Goal: Navigation & Orientation: Find specific page/section

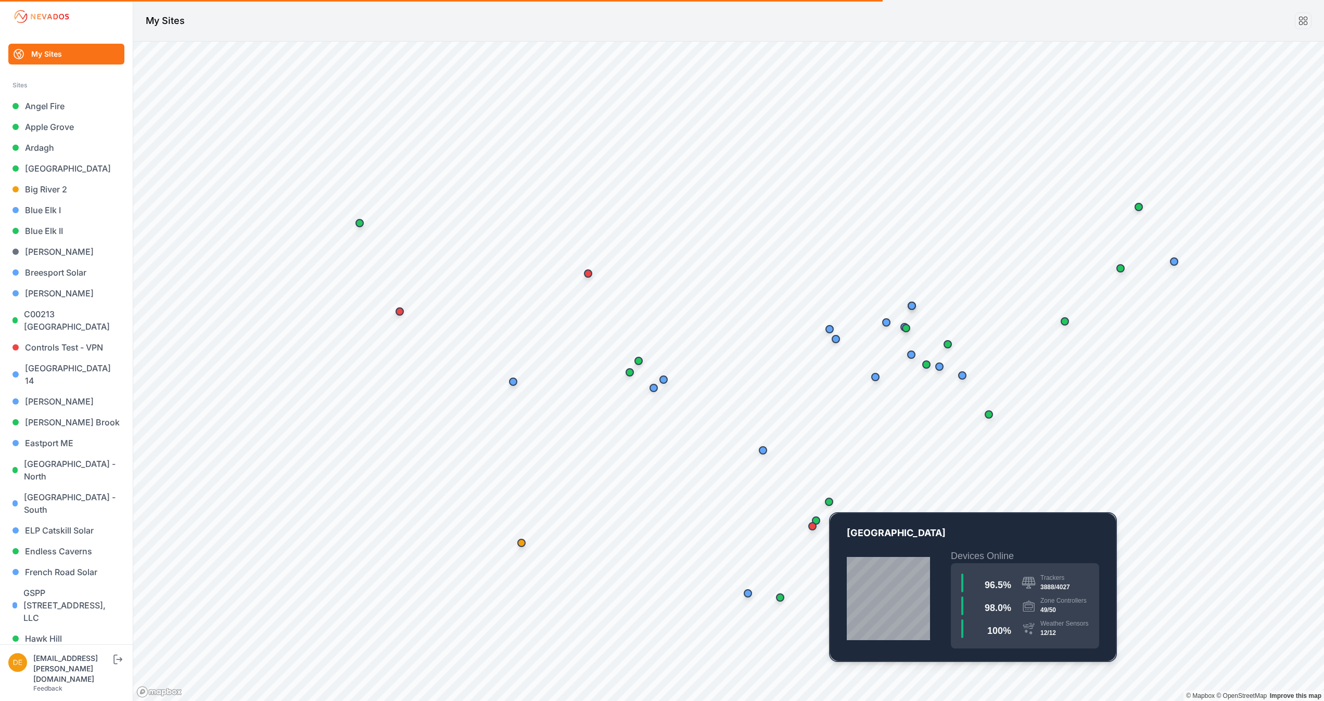
click at [835, 498] on div "Map marker" at bounding box center [829, 502] width 21 height 21
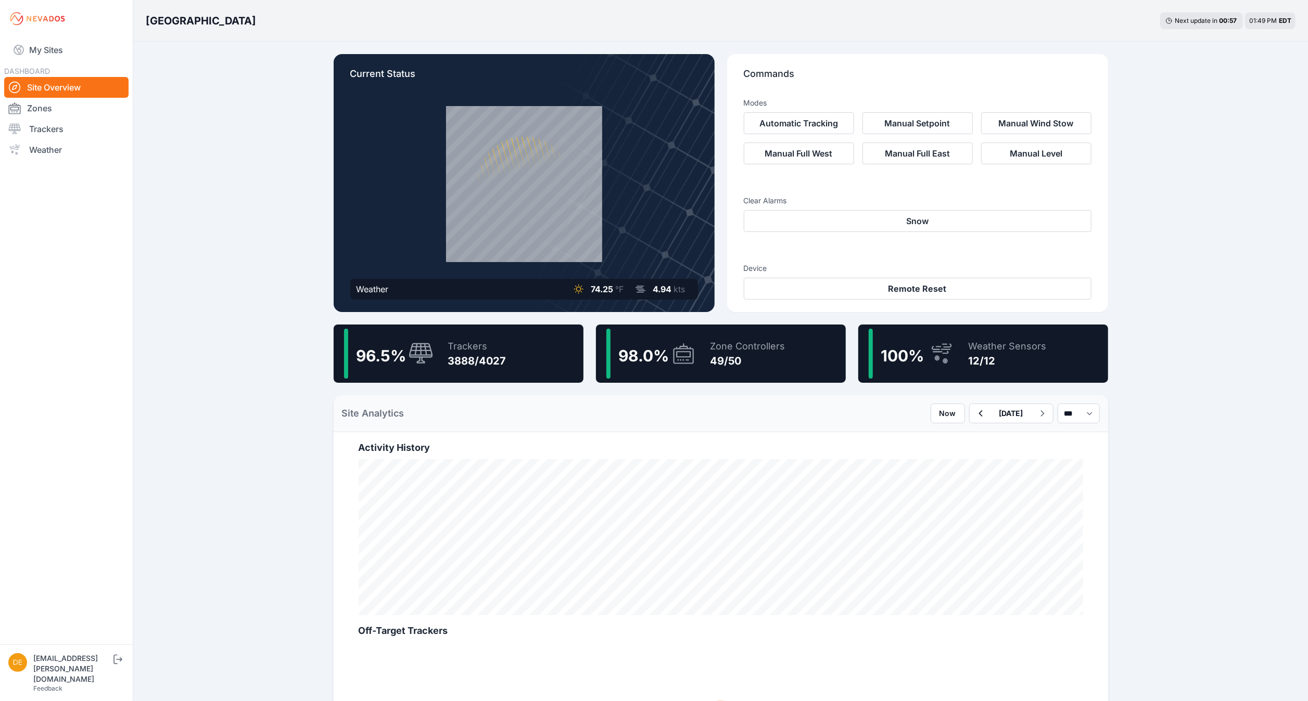
click at [931, 335] on div "100 %" at bounding box center [911, 354] width 85 height 50
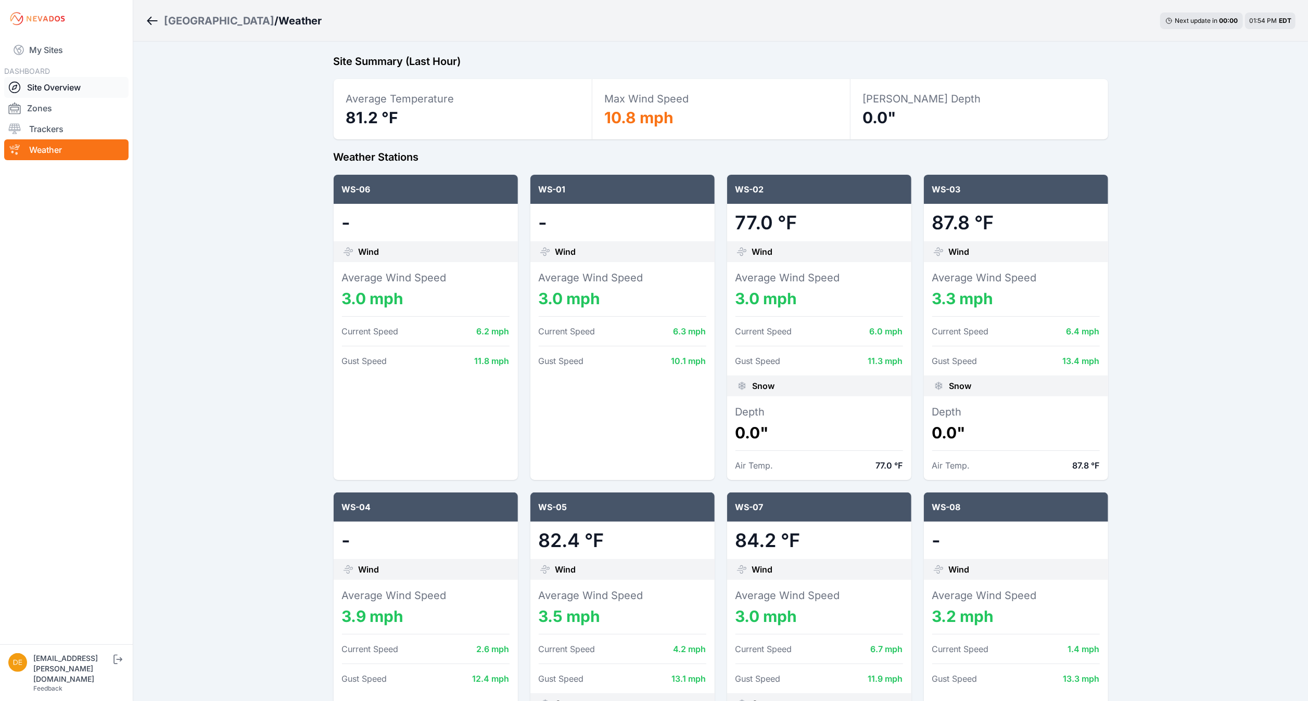
click at [43, 84] on link "Site Overview" at bounding box center [66, 87] width 124 height 21
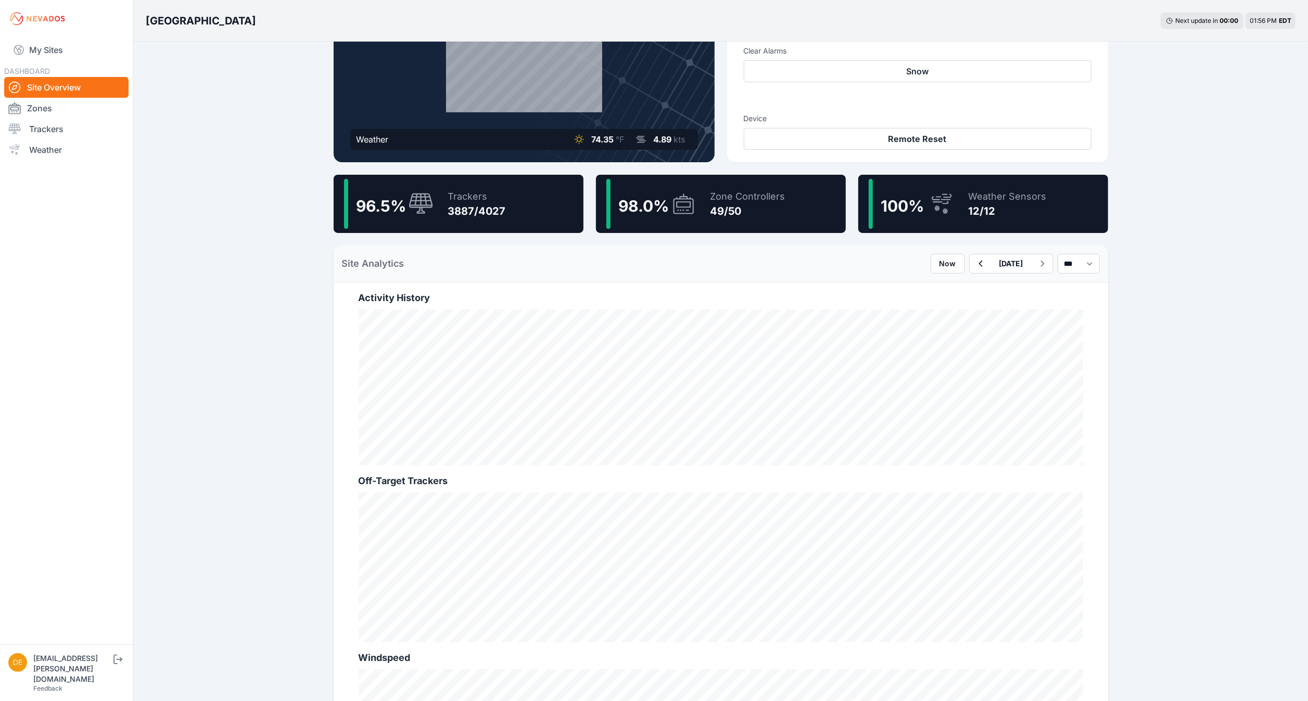
scroll to position [142, 0]
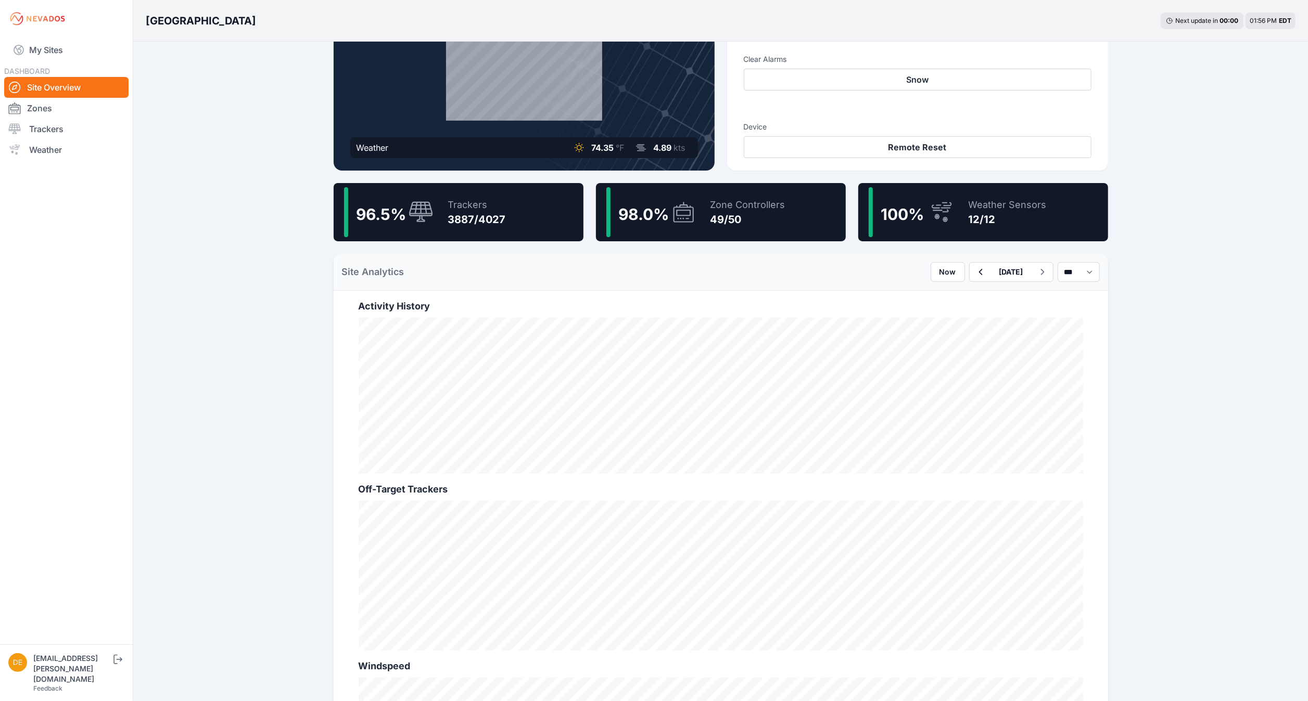
click at [706, 213] on div "Zone Controllers 49/50" at bounding box center [742, 212] width 85 height 50
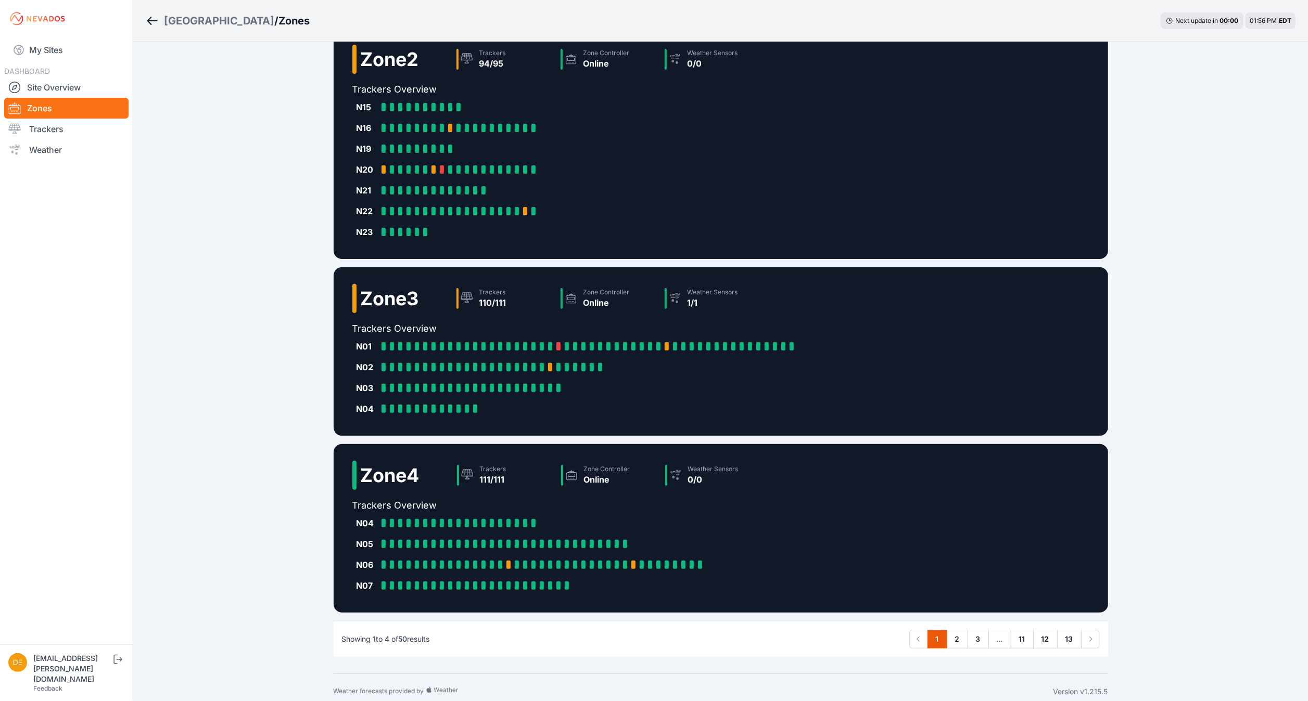
scroll to position [232, 0]
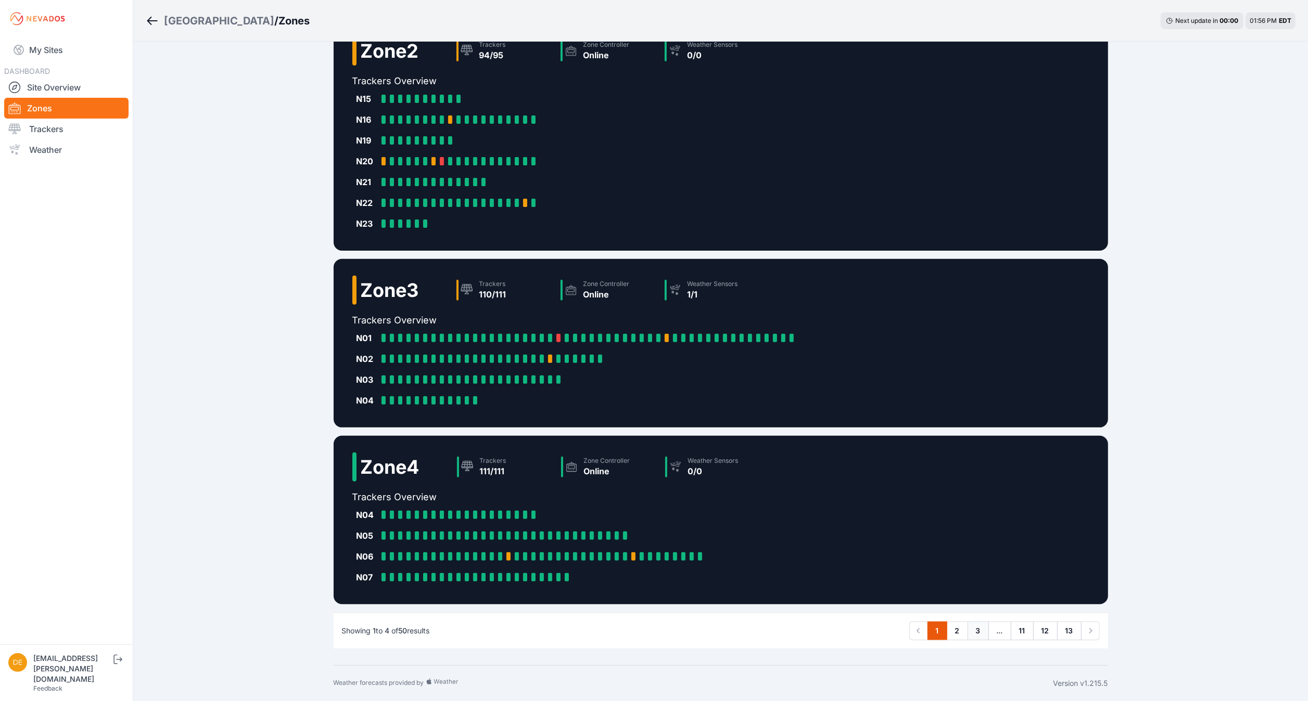
click at [979, 633] on link "3" at bounding box center [977, 631] width 21 height 19
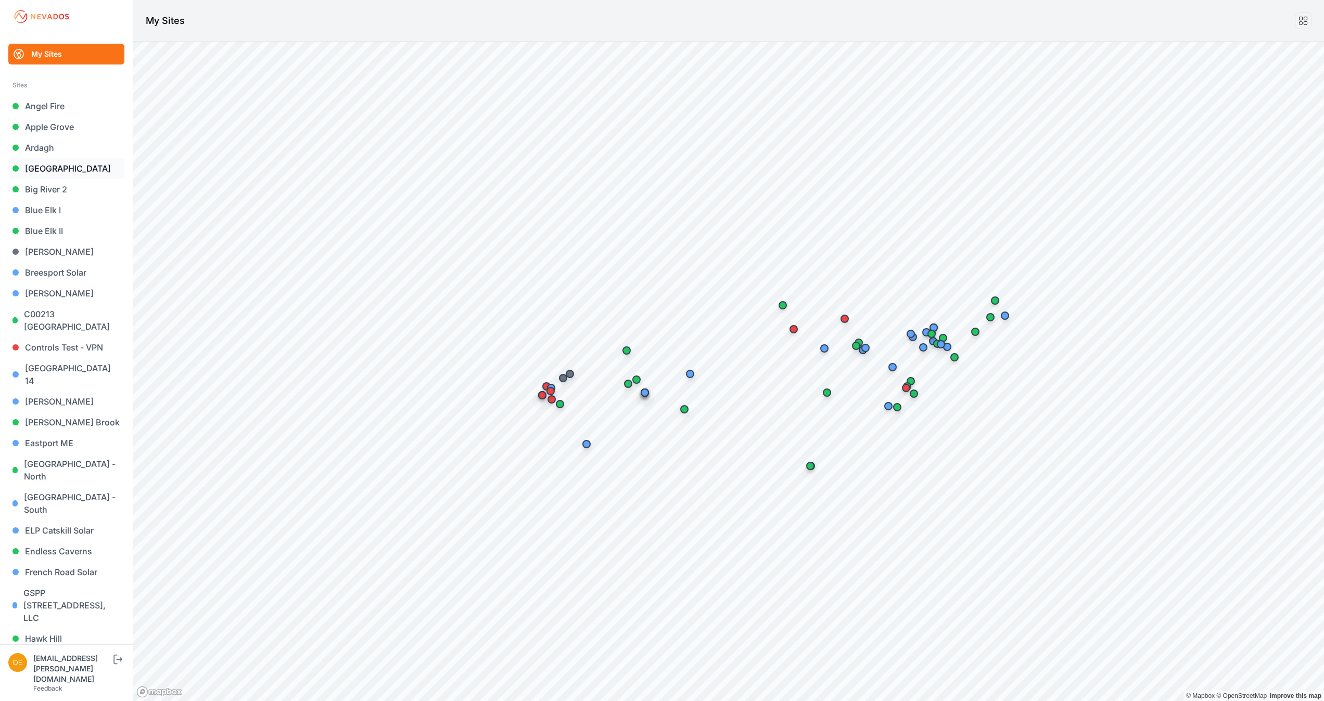
click at [28, 162] on link "[GEOGRAPHIC_DATA]" at bounding box center [66, 168] width 116 height 21
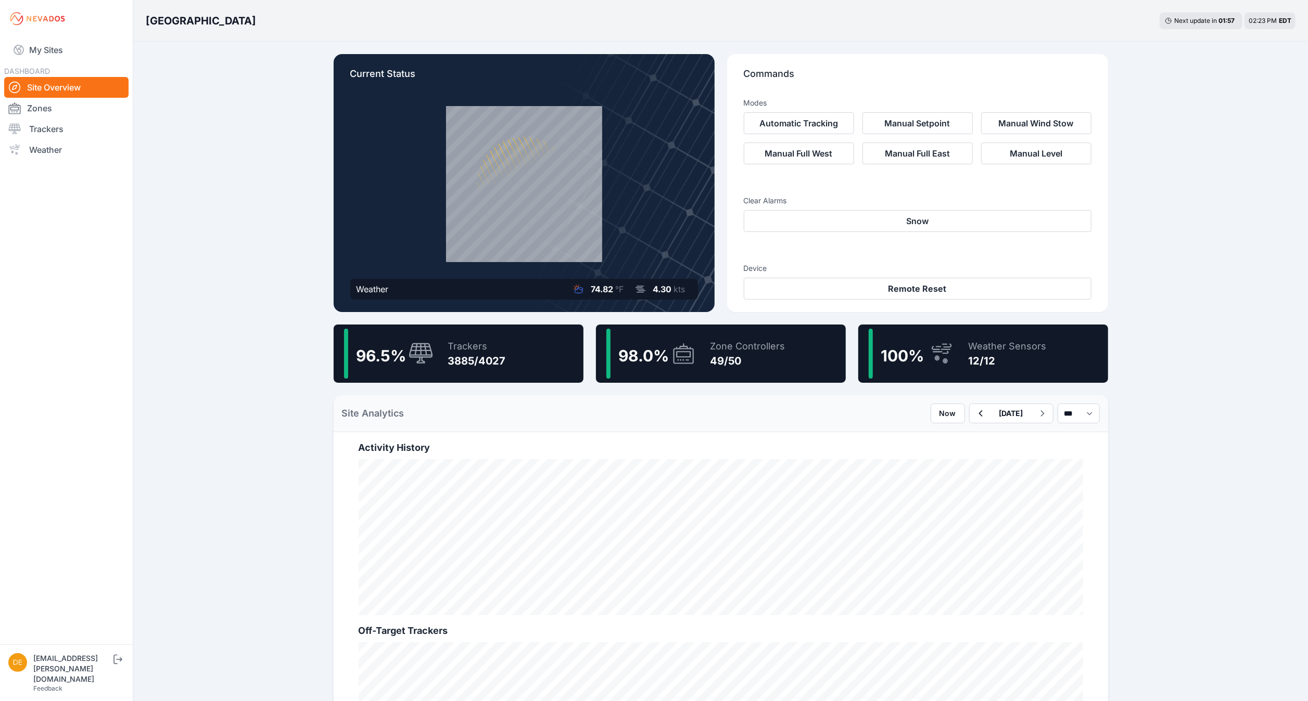
click at [259, 132] on div "[GEOGRAPHIC_DATA] Next update in 01 : 57 02:23 PM EDT Current Status Weather 74…" at bounding box center [654, 612] width 1308 height 1224
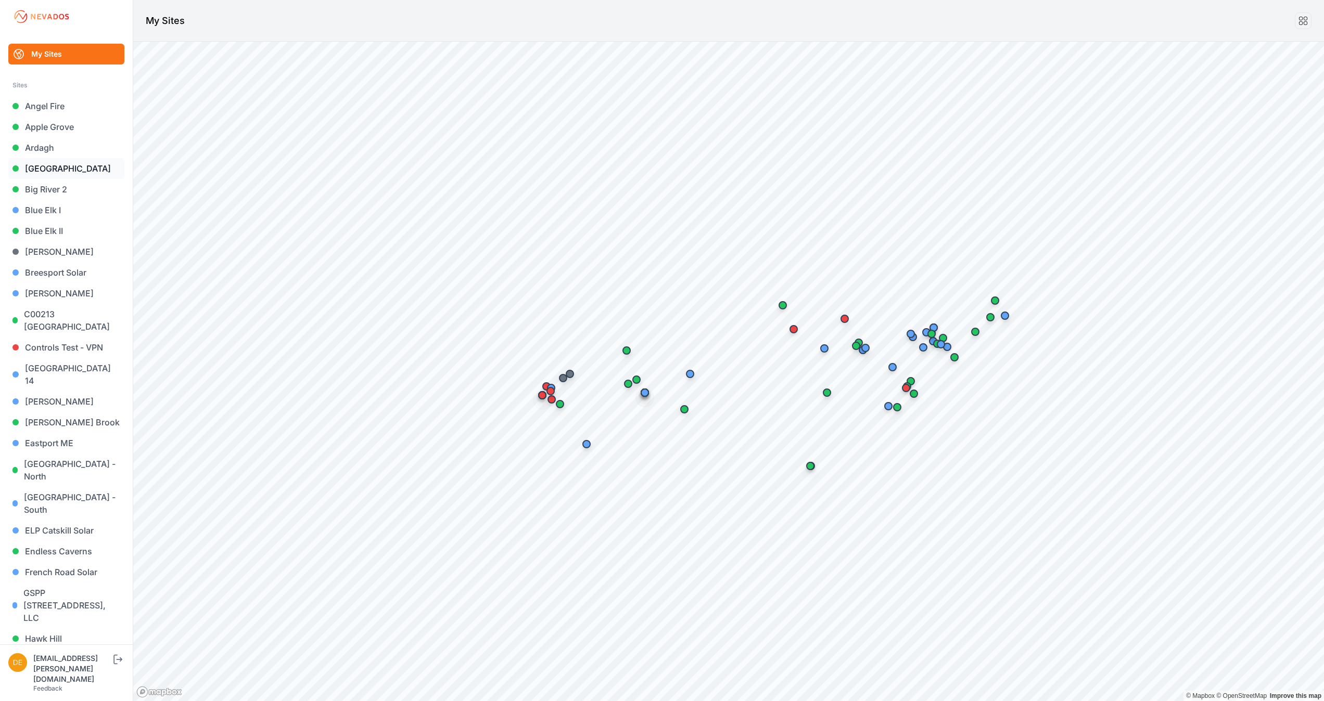
click at [53, 173] on link "[GEOGRAPHIC_DATA]" at bounding box center [66, 168] width 116 height 21
